Goal: Task Accomplishment & Management: Use online tool/utility

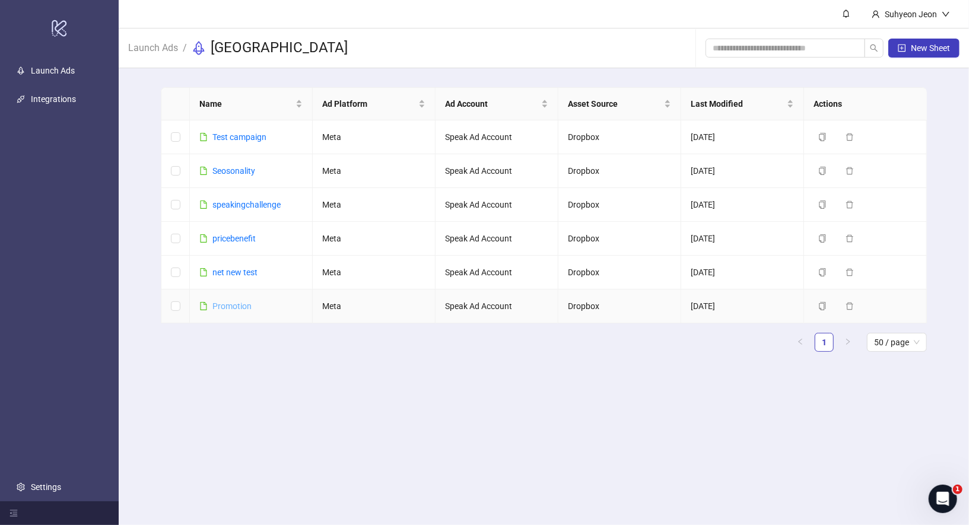
click at [239, 306] on link "Promotion" at bounding box center [231, 305] width 39 height 9
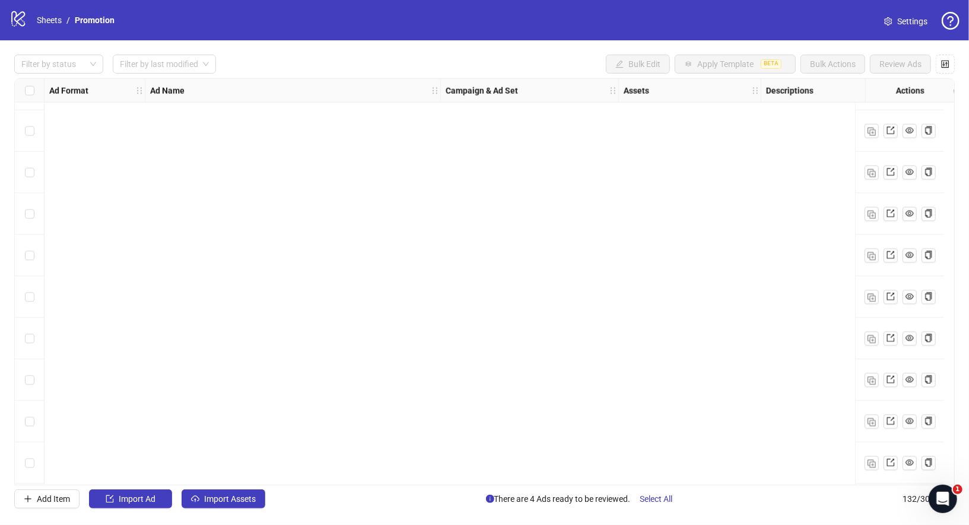
scroll to position [5103, 0]
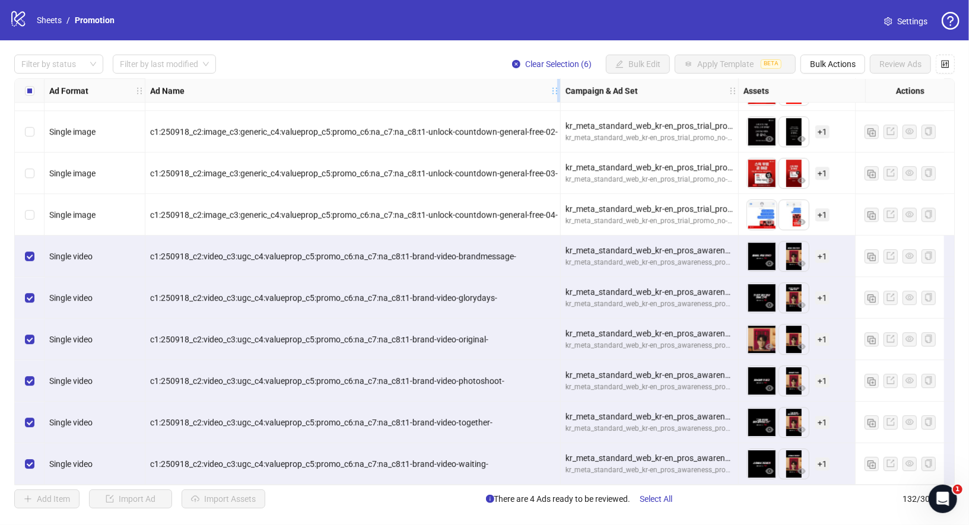
drag, startPoint x: 439, startPoint y: 89, endPoint x: 536, endPoint y: 88, distance: 96.7
click at [557, 88] on div "Resize Ad Name column" at bounding box center [558, 90] width 3 height 23
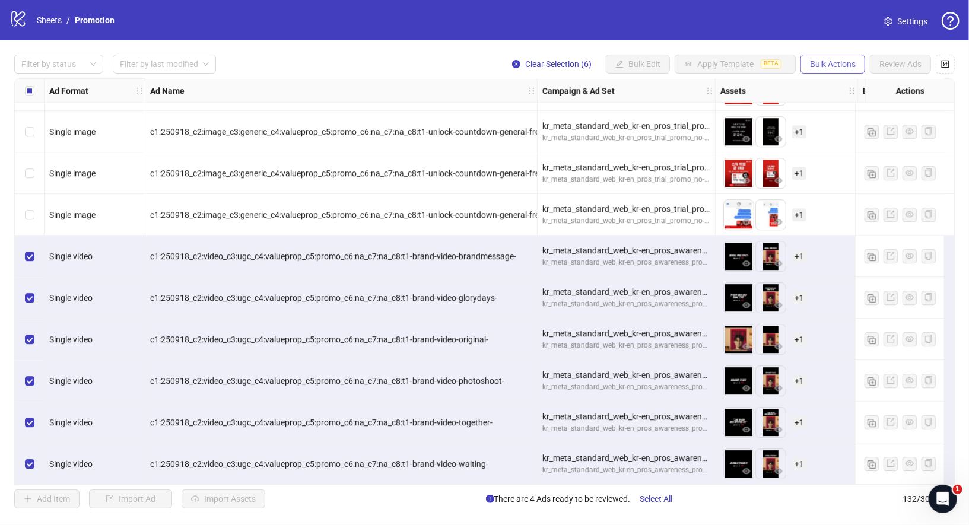
click at [838, 65] on span "Bulk Actions" at bounding box center [833, 63] width 46 height 9
click at [860, 124] on span "Duplicate with assets" at bounding box center [850, 125] width 81 height 13
click at [829, 64] on span "Bulk Actions" at bounding box center [833, 63] width 46 height 9
click at [837, 125] on span "Duplicate with assets" at bounding box center [850, 125] width 81 height 13
click at [834, 69] on button "Bulk Actions" at bounding box center [832, 64] width 65 height 19
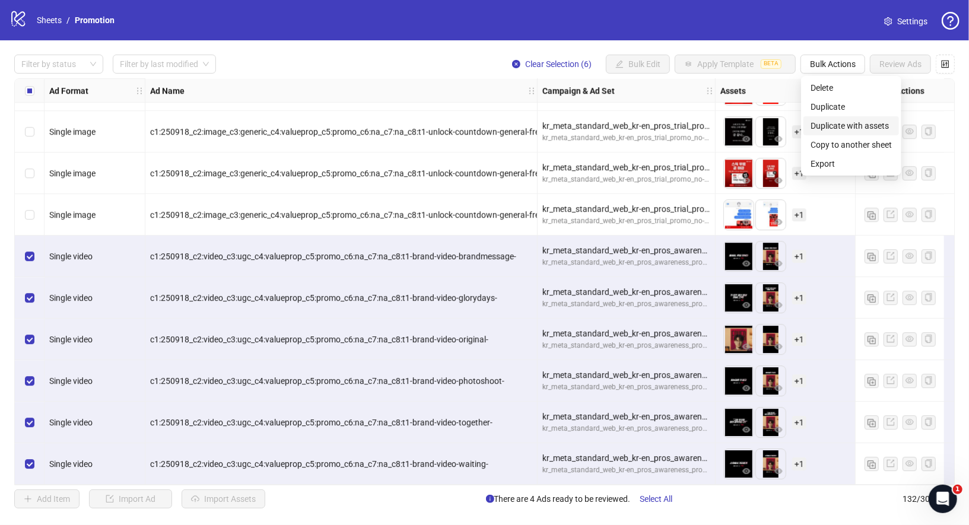
click at [844, 129] on span "Duplicate with assets" at bounding box center [850, 125] width 81 height 13
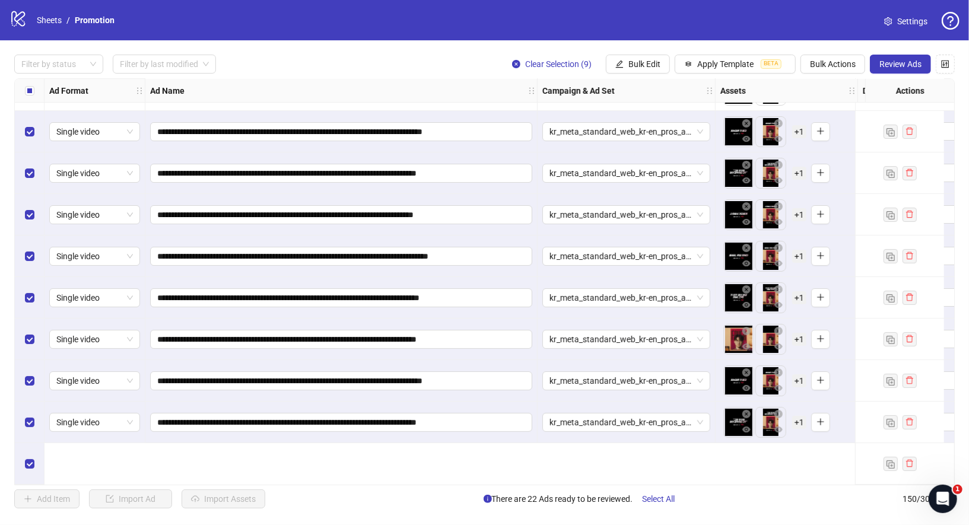
scroll to position [5740, 0]
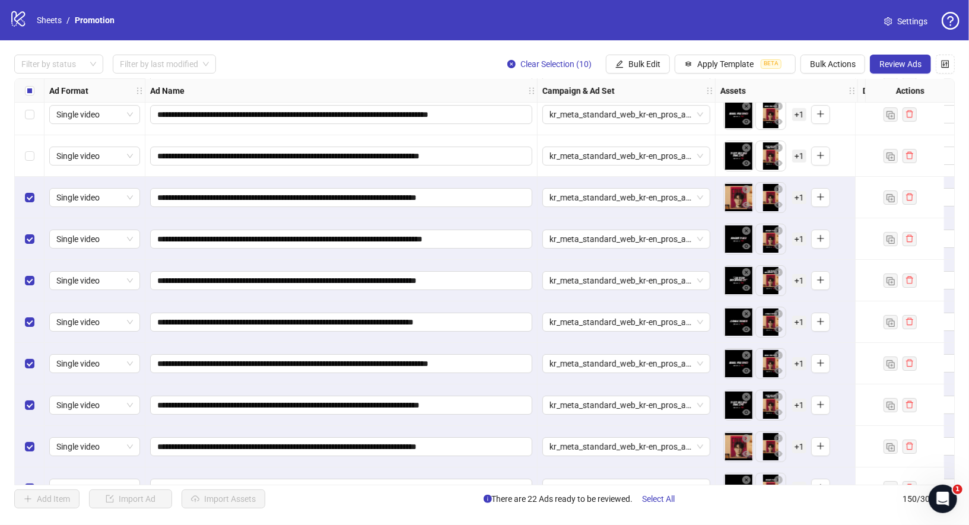
click at [27, 163] on div "Select row 140" at bounding box center [30, 156] width 30 height 42
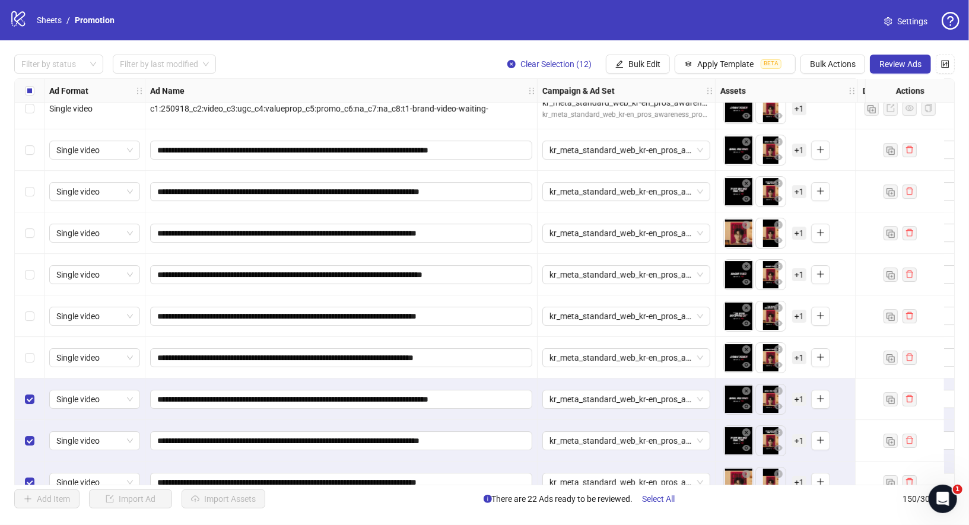
scroll to position [5506, 0]
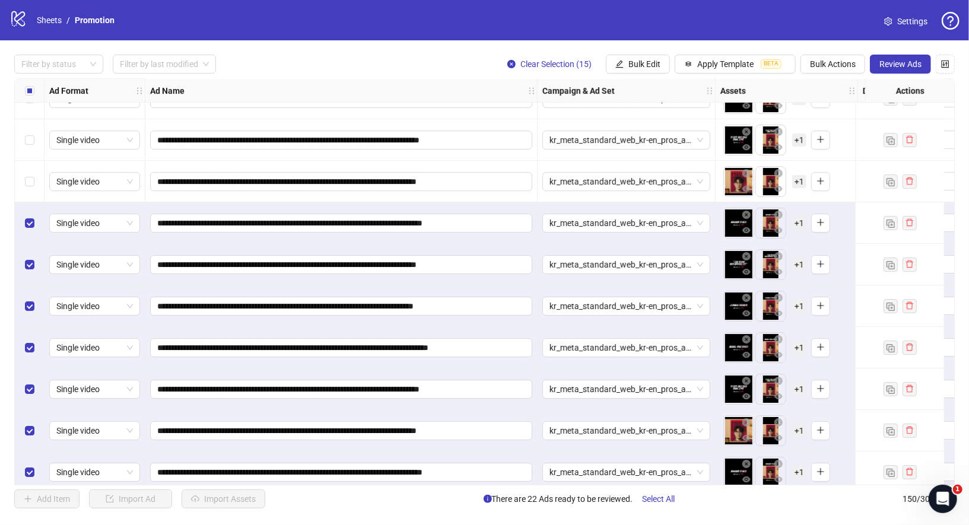
click at [29, 161] on div "Select row 135" at bounding box center [30, 182] width 30 height 42
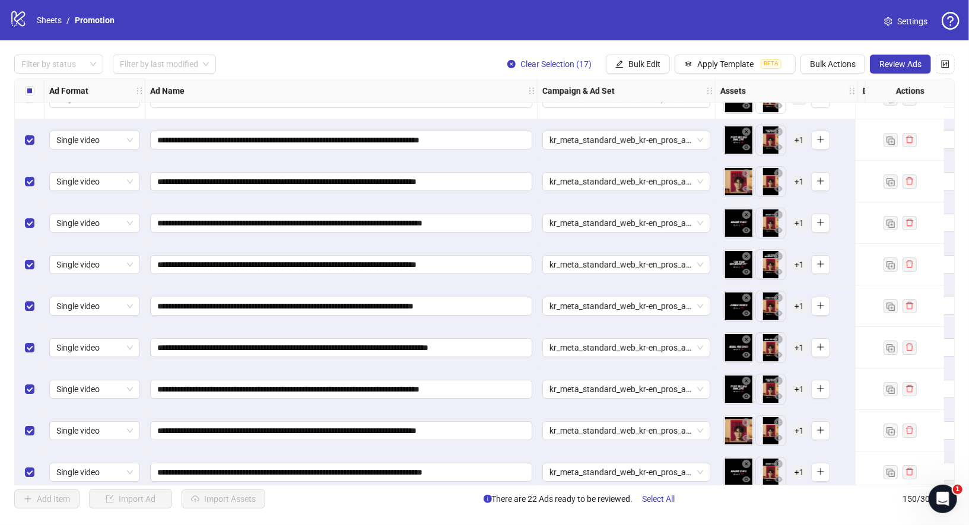
scroll to position [5432, 0]
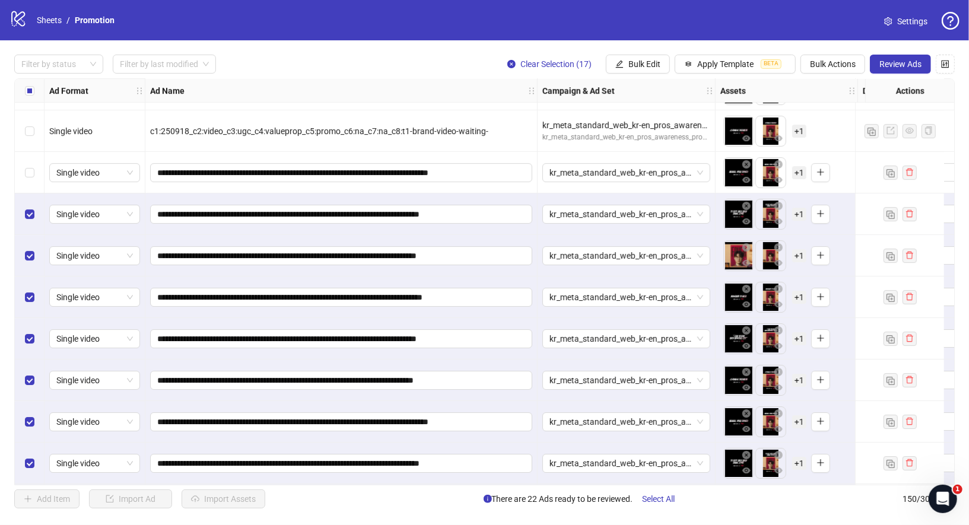
click at [32, 164] on div "Select row 133" at bounding box center [30, 173] width 30 height 42
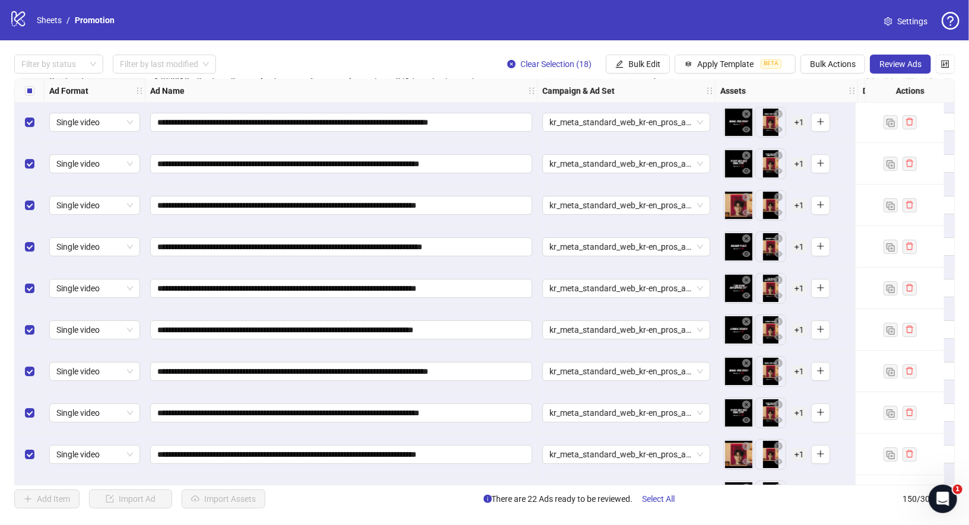
scroll to position [5422, 0]
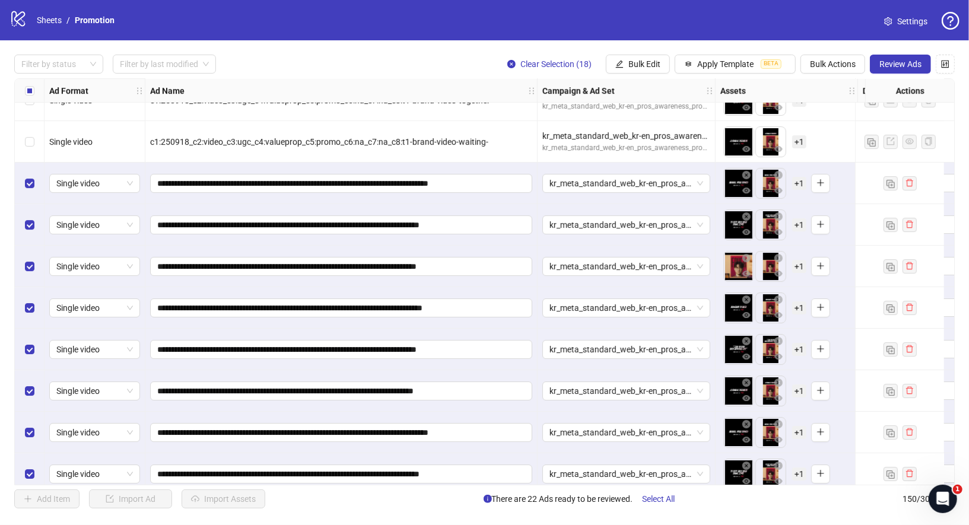
click at [29, 190] on div "Select row 133" at bounding box center [30, 184] width 30 height 42
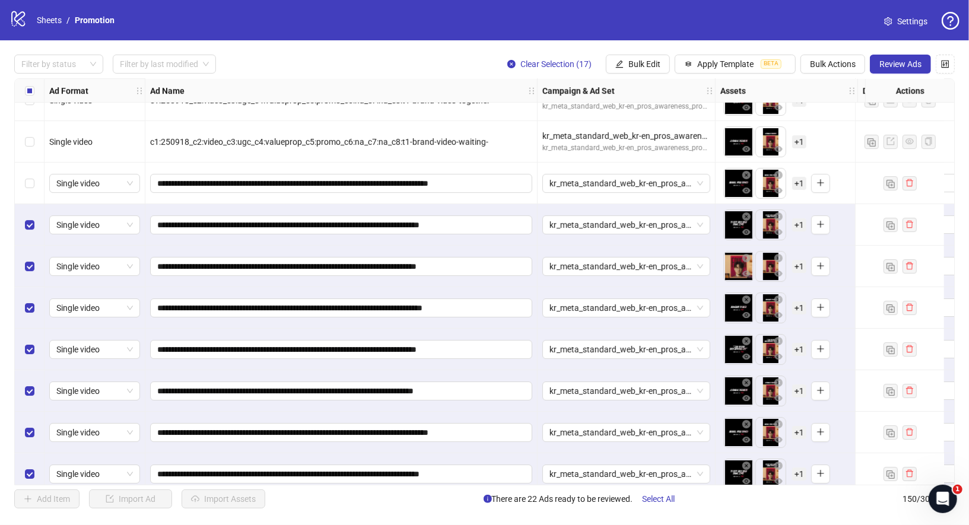
click at [29, 236] on div "Select row 134" at bounding box center [30, 225] width 30 height 42
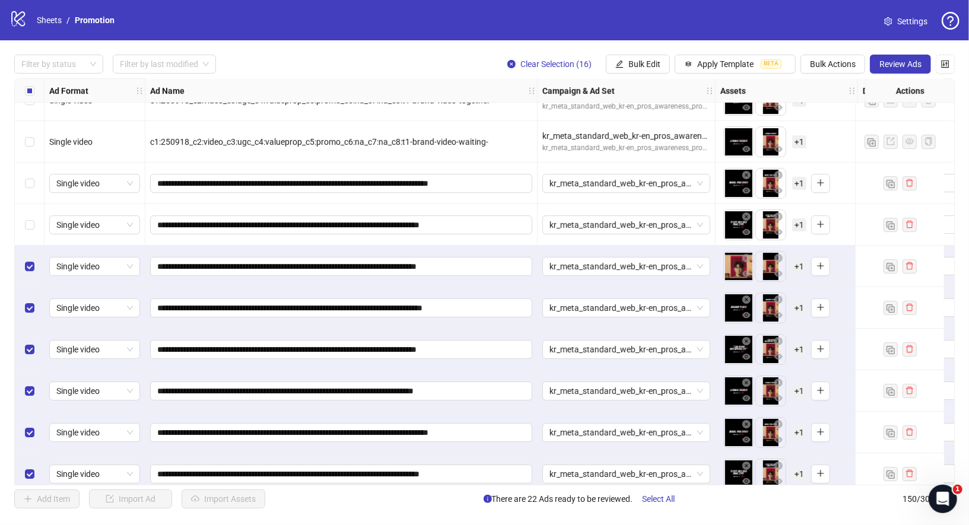
click at [28, 281] on div "Select row 135" at bounding box center [30, 267] width 30 height 42
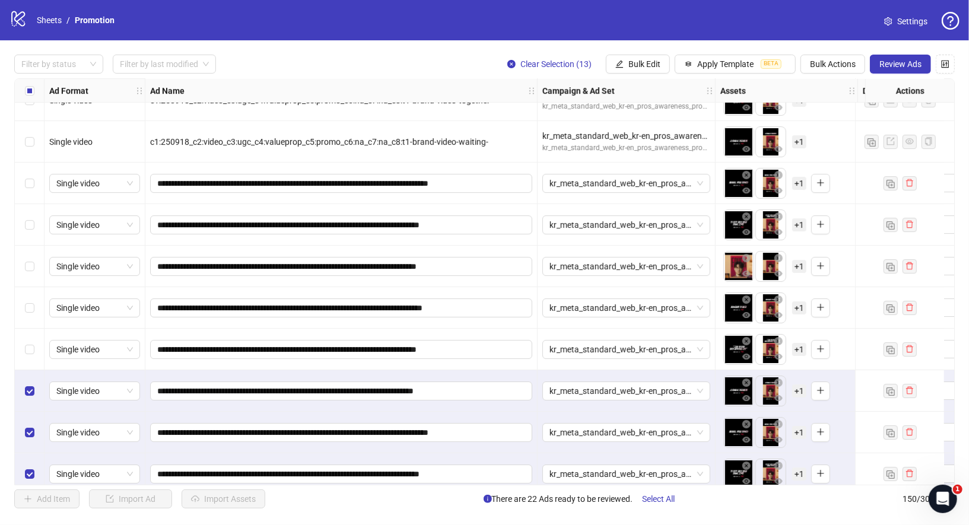
click at [24, 383] on div "Select row 138" at bounding box center [30, 391] width 30 height 42
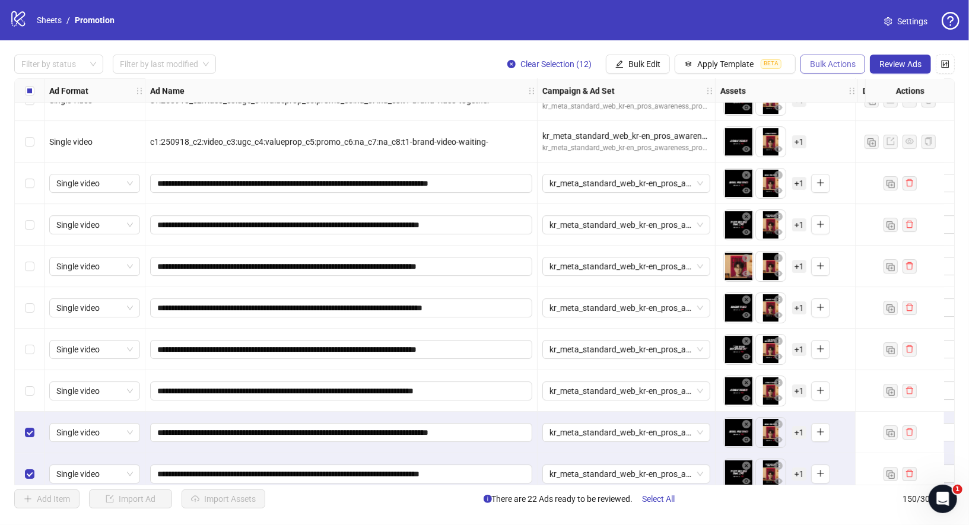
click at [841, 68] on span "Bulk Actions" at bounding box center [833, 63] width 46 height 9
click at [842, 88] on span "Delete" at bounding box center [850, 87] width 81 height 13
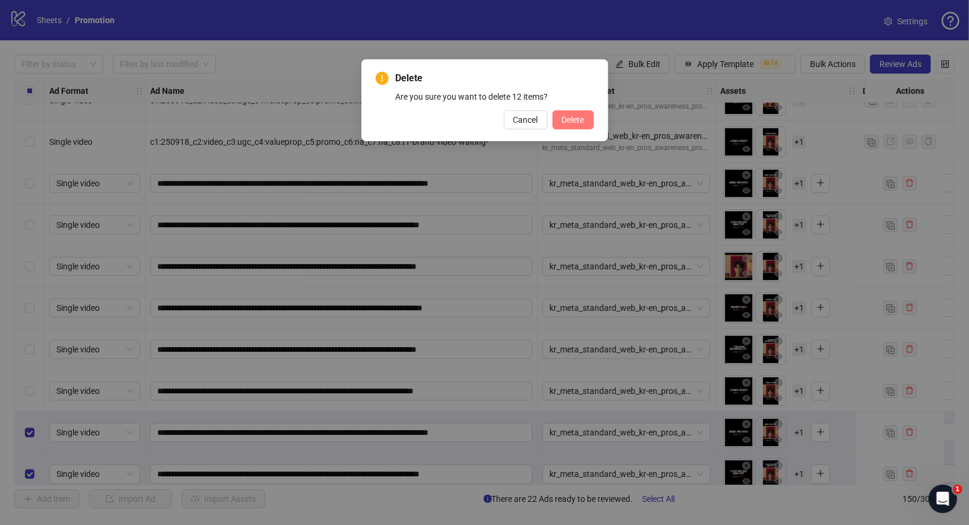
click at [580, 119] on span "Delete" at bounding box center [573, 119] width 23 height 9
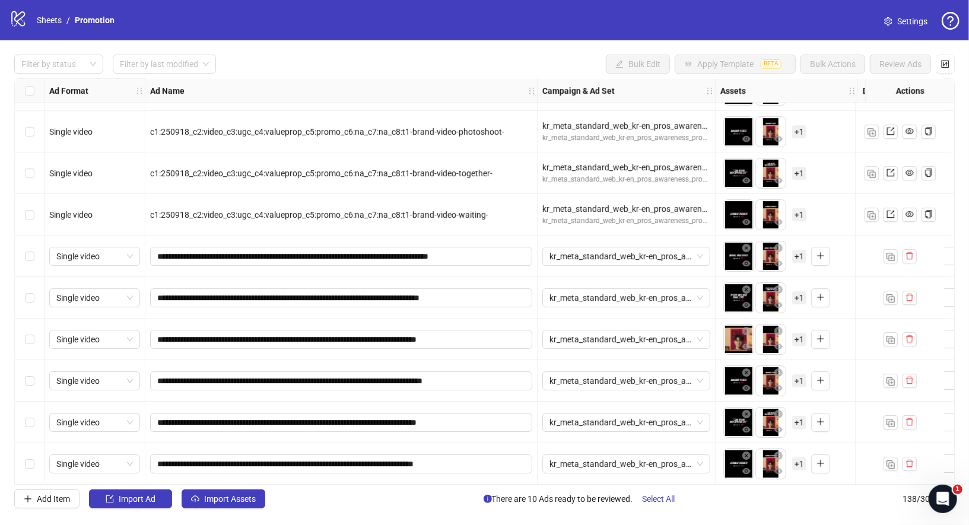
scroll to position [5352, 0]
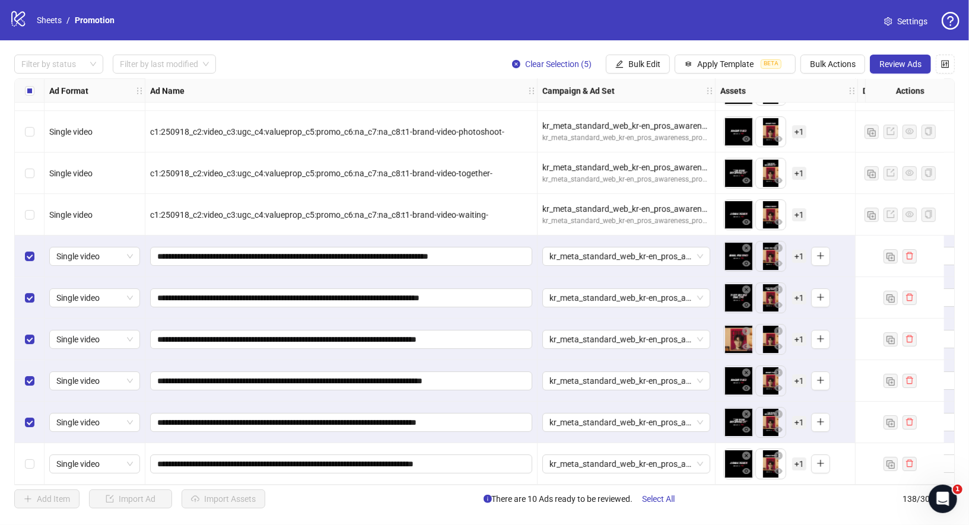
click at [28, 451] on div "Select row 138" at bounding box center [30, 464] width 30 height 42
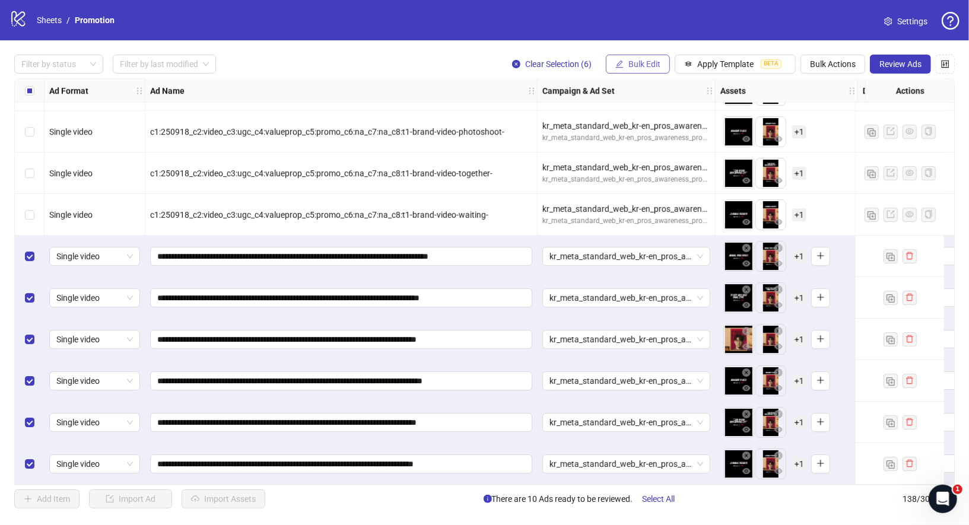
click at [632, 68] on span "Bulk Edit" at bounding box center [644, 63] width 32 height 9
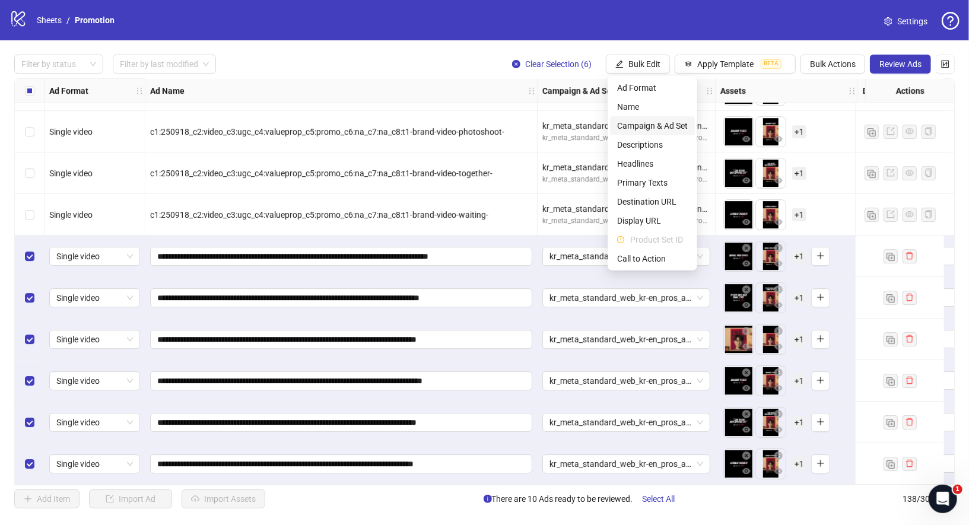
click at [657, 125] on span "Campaign & Ad Set" at bounding box center [652, 125] width 71 height 13
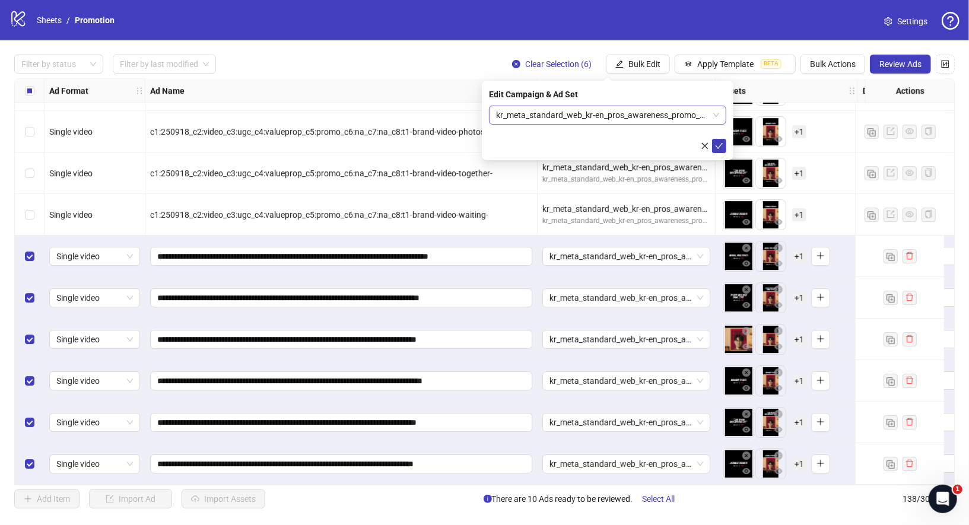
click at [707, 112] on span "kr_meta_standard_web_kr-en_pros_awareness_promo_no-disc_T1MainM3" at bounding box center [607, 115] width 223 height 18
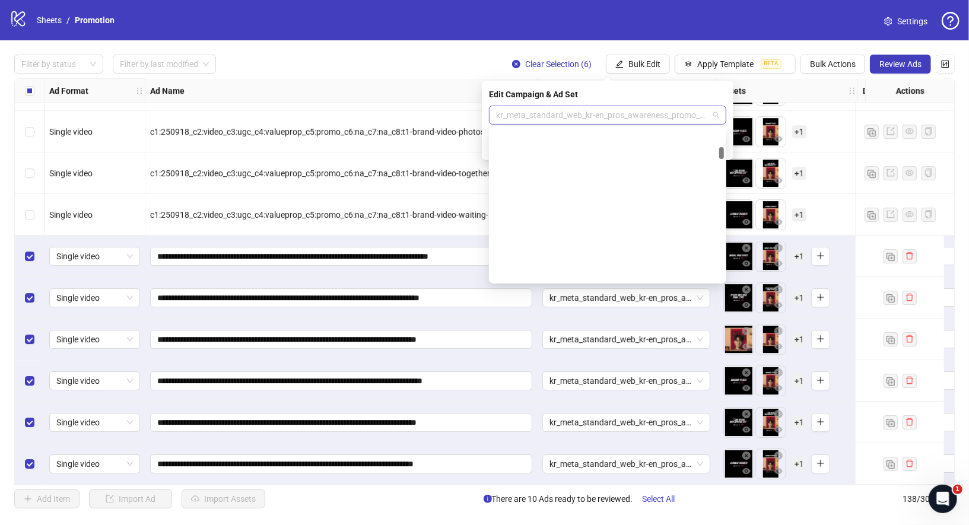
scroll to position [669, 0]
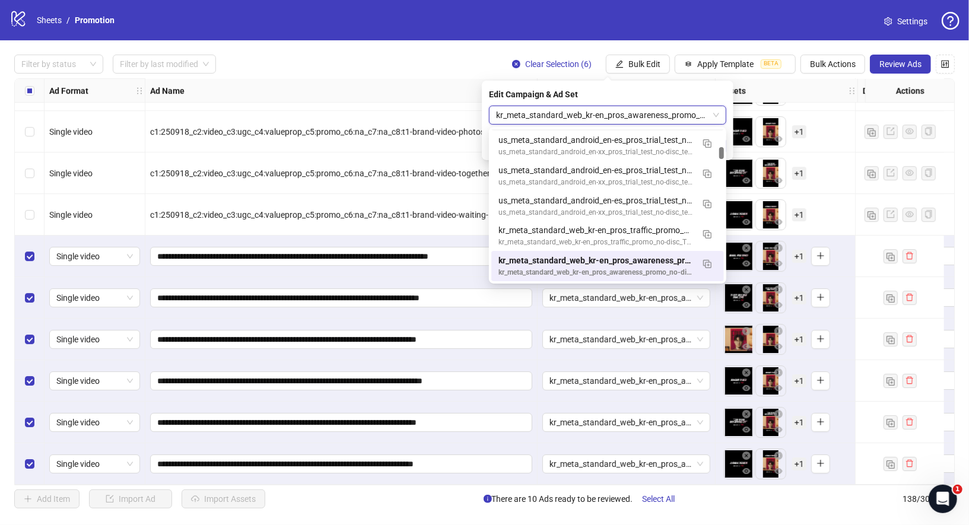
click at [634, 117] on span "kr_meta_standard_web_kr-en_pros_awareness_promo_no-disc_T1MainM3" at bounding box center [607, 115] width 223 height 18
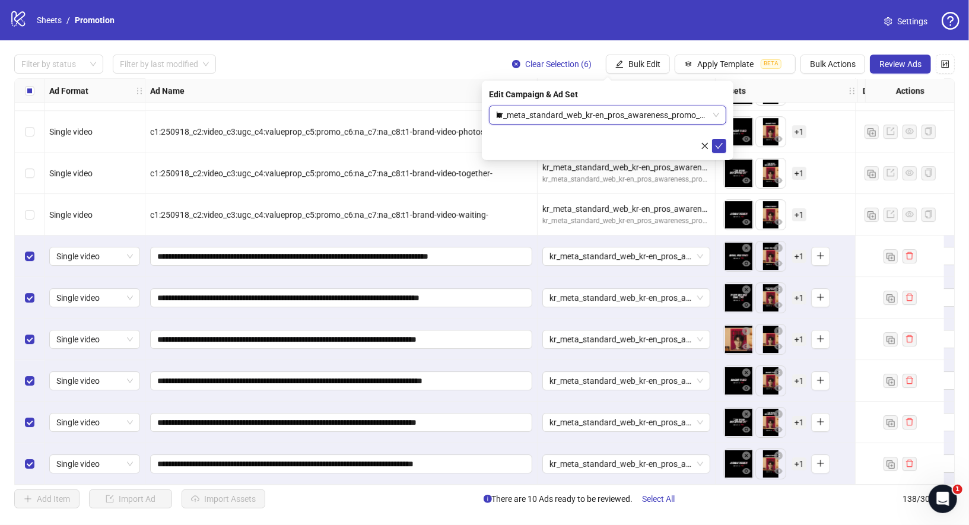
scroll to position [151, 0]
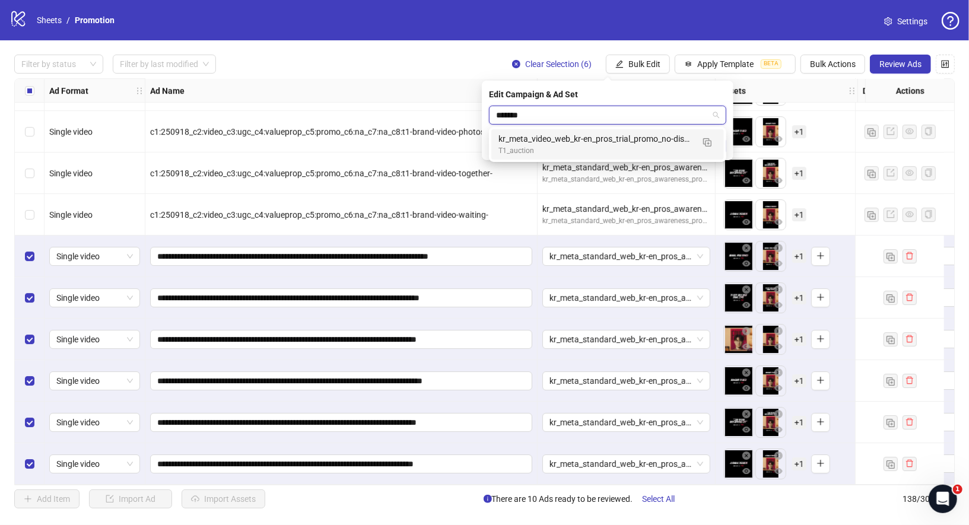
type input "********"
click at [613, 151] on div "T1_auction" at bounding box center [595, 150] width 195 height 11
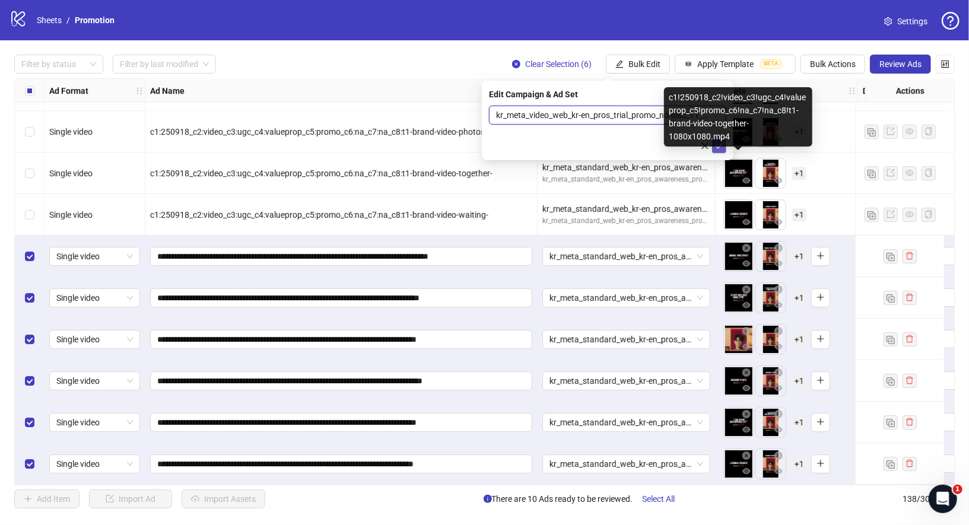
click at [723, 148] on icon "check" at bounding box center [719, 146] width 8 height 8
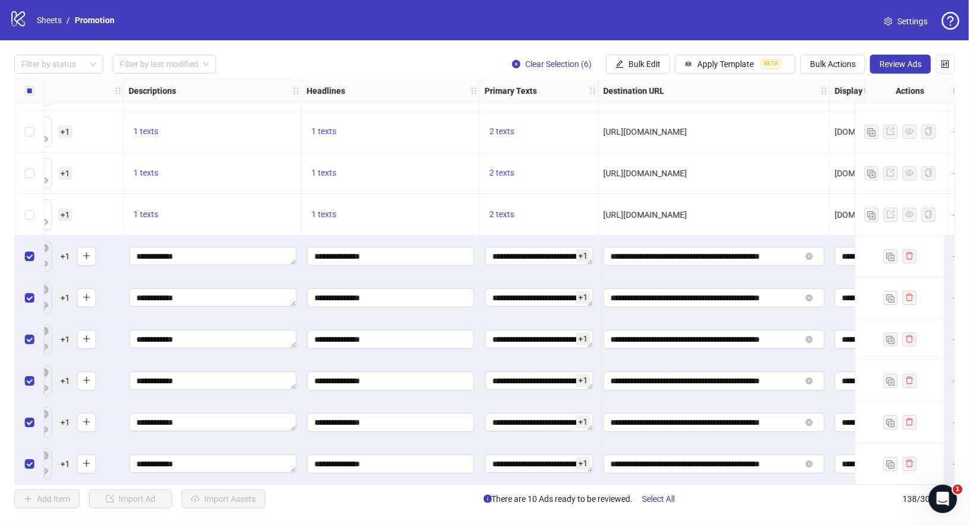
scroll to position [5352, 737]
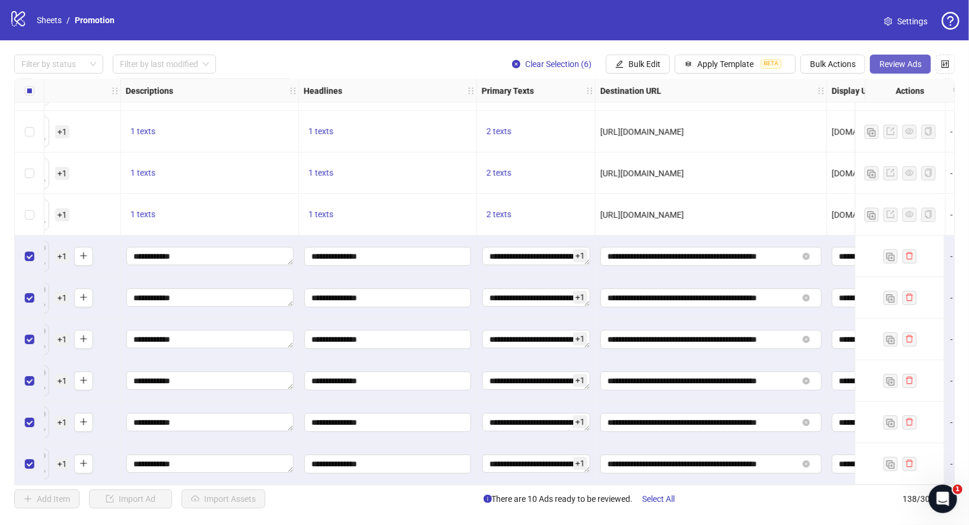
click at [907, 69] on span "Review Ads" at bounding box center [900, 63] width 42 height 9
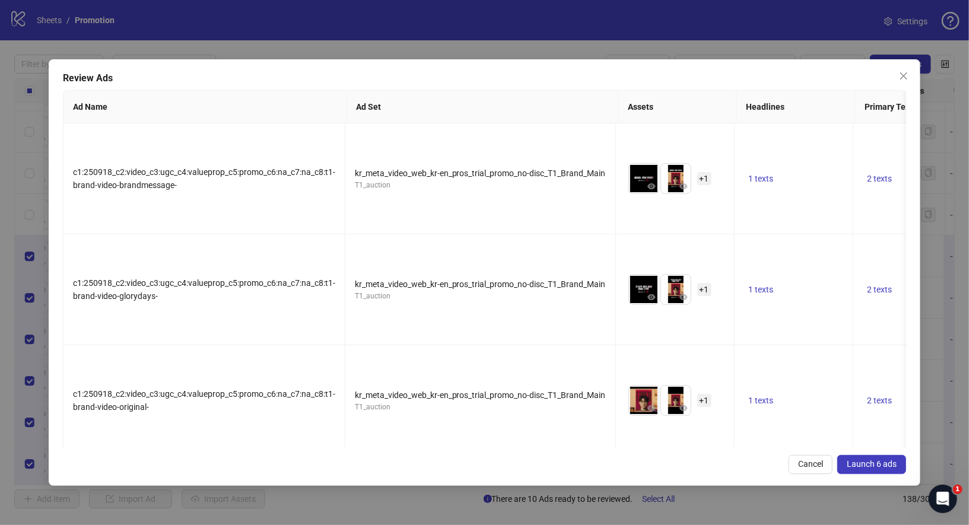
click at [890, 465] on span "Launch 6 ads" at bounding box center [872, 463] width 50 height 9
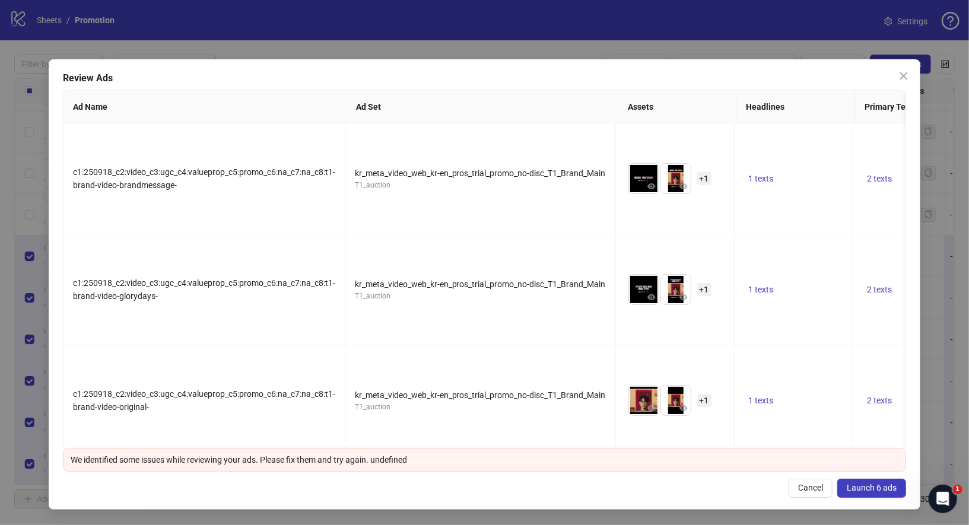
click at [889, 486] on span "Launch 6 ads" at bounding box center [872, 487] width 50 height 9
